Goal: Check status: Check status

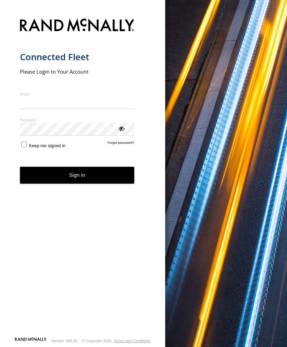
type input "**********"
click at [77, 178] on button "Sign in" at bounding box center [77, 175] width 114 height 17
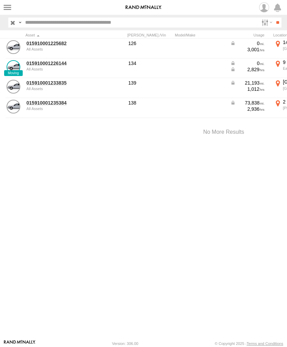
click at [11, 5] on label at bounding box center [7, 7] width 10 height 10
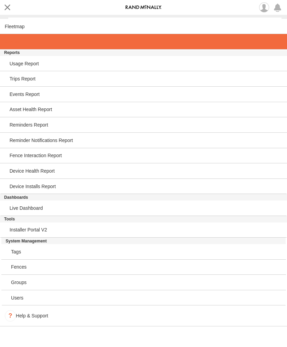
click at [21, 44] on link at bounding box center [143, 41] width 287 height 15
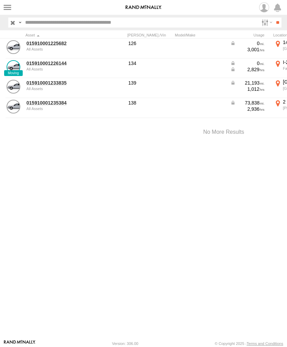
click at [47, 65] on link "015910001226144" at bounding box center [59, 63] width 67 height 6
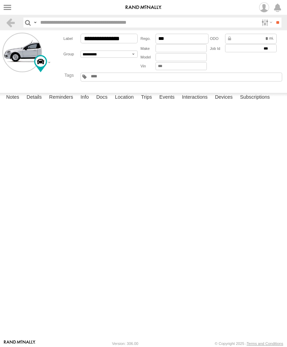
click at [170, 102] on label "Events" at bounding box center [167, 98] width 22 height 10
click at [10, 5] on label at bounding box center [7, 7] width 10 height 10
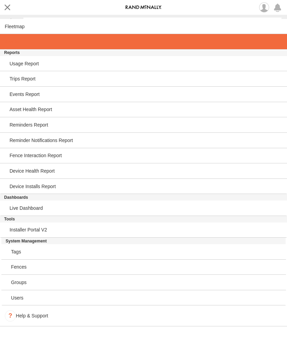
click at [19, 43] on span at bounding box center [12, 42] width 14 height 6
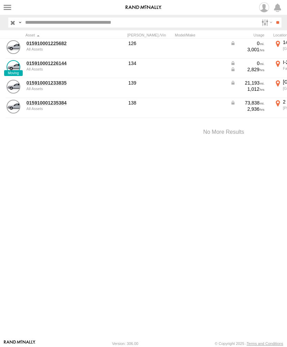
click at [45, 85] on link "015910001233835" at bounding box center [59, 83] width 67 height 6
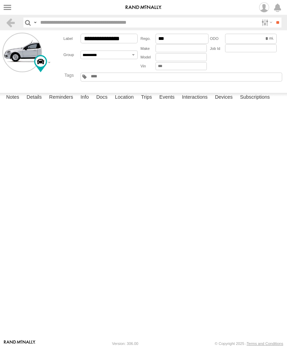
click at [171, 102] on label "Events" at bounding box center [167, 98] width 22 height 10
